Goal: Navigation & Orientation: Find specific page/section

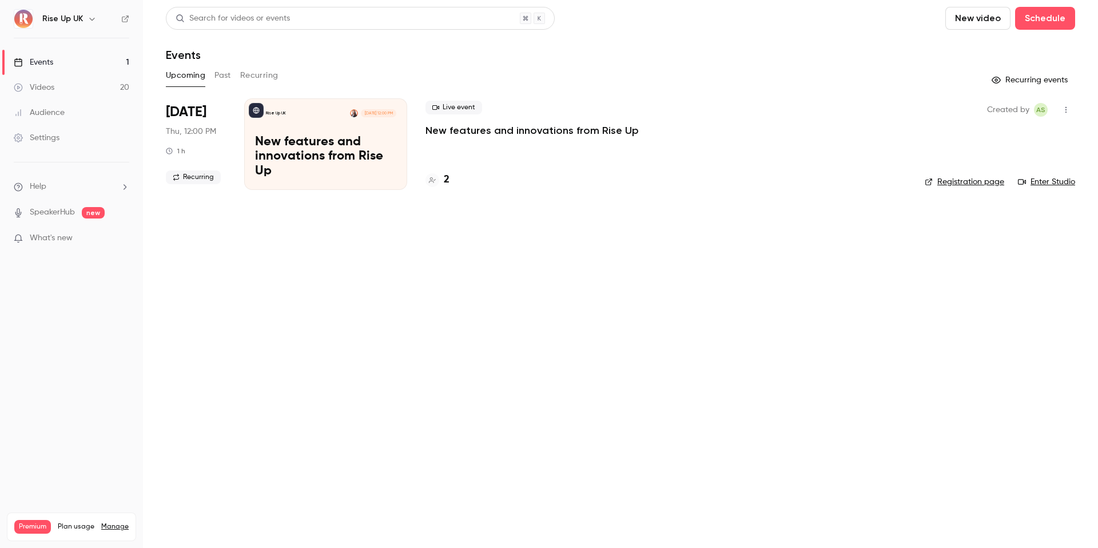
click at [82, 17] on div "Rise Up UK" at bounding box center [77, 19] width 70 height 14
click at [90, 19] on icon "button" at bounding box center [91, 19] width 5 height 3
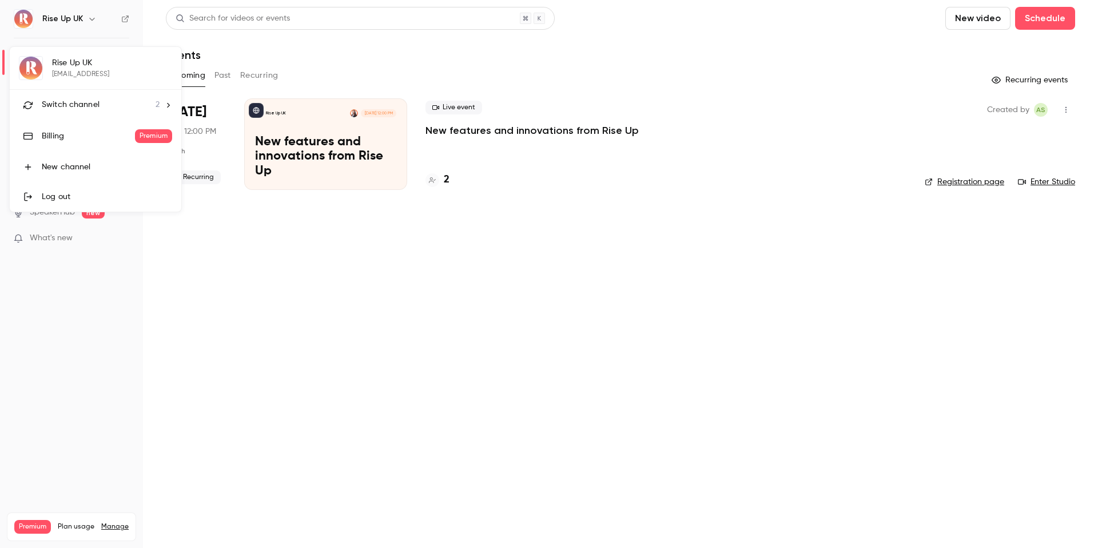
click at [103, 101] on div "Switch channel 2" at bounding box center [101, 105] width 118 height 12
click at [97, 92] on div "Rise Up FR" at bounding box center [107, 95] width 130 height 11
